Goal: Task Accomplishment & Management: Complete application form

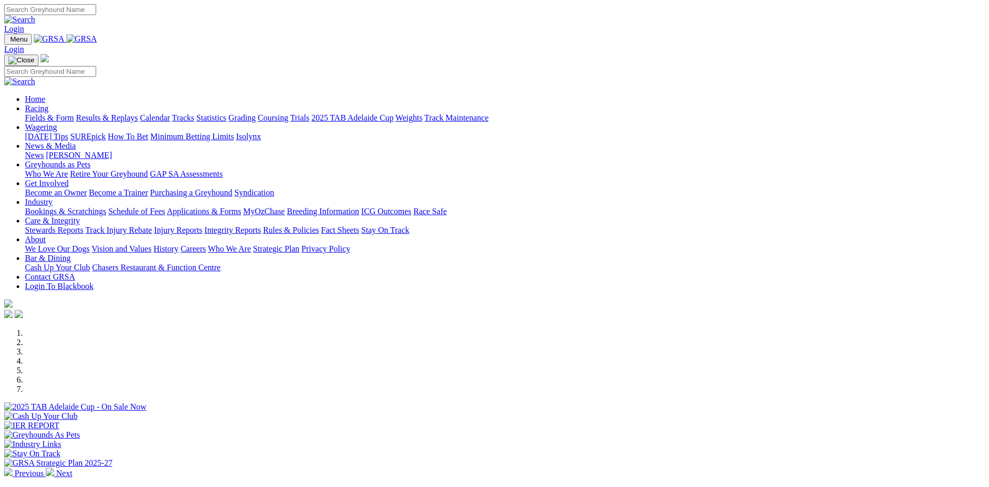
click at [106, 207] on link "Bookings & Scratchings" at bounding box center [65, 211] width 81 height 9
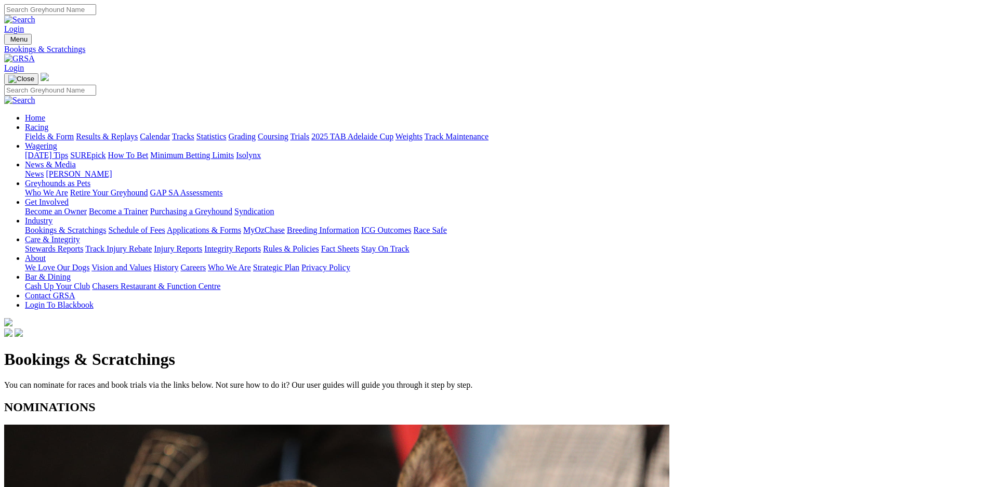
click at [74, 132] on link "Fields & Form" at bounding box center [49, 136] width 49 height 9
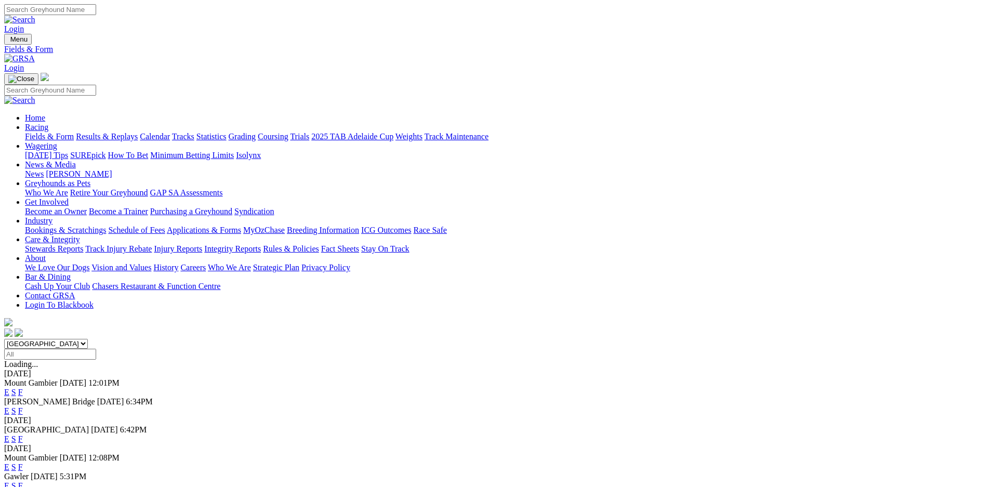
click at [23, 434] on link "F" at bounding box center [20, 438] width 5 height 9
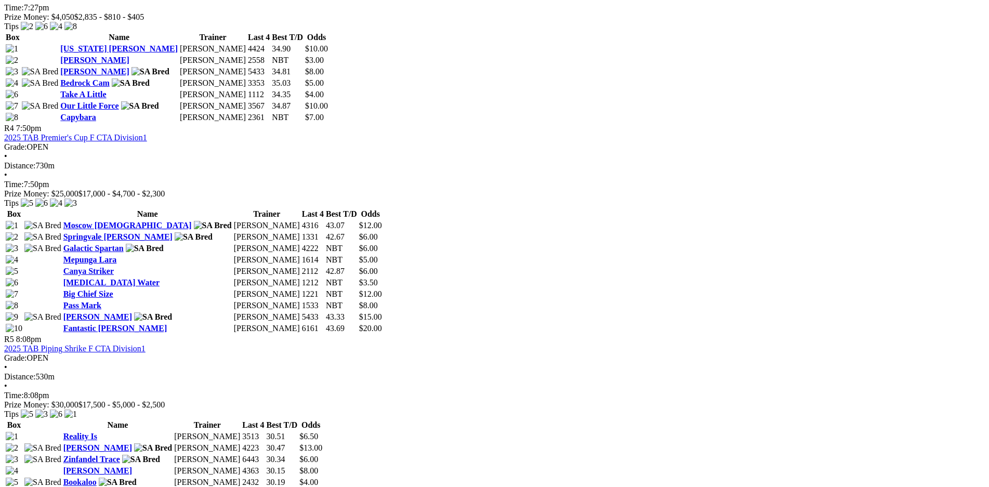
scroll to position [785, 0]
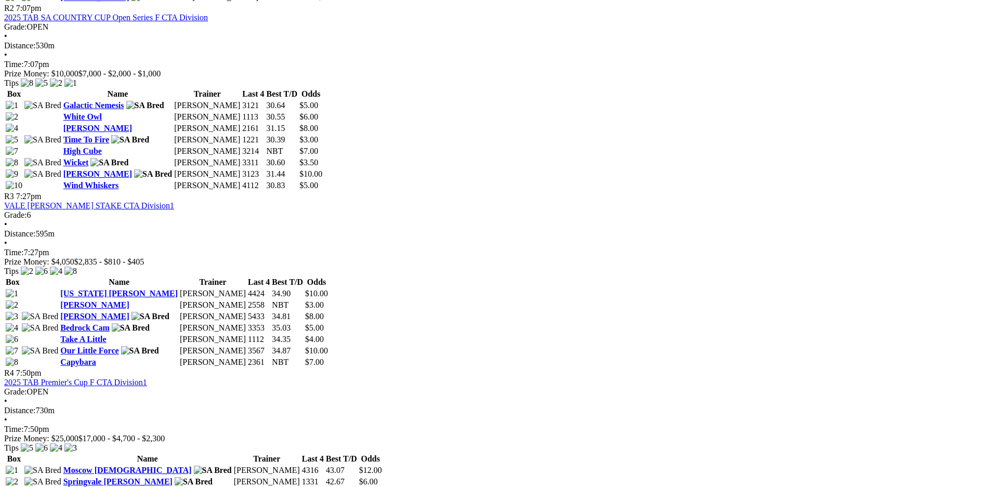
scroll to position [719, 0]
